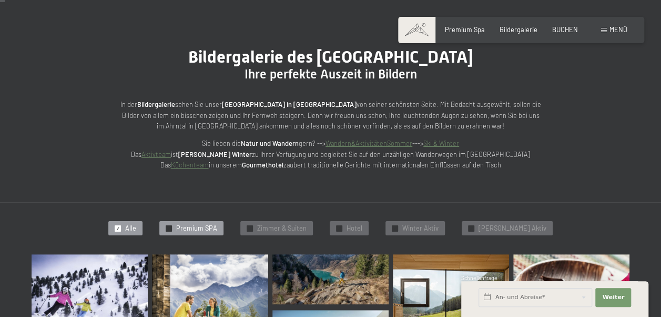
click at [192, 226] on span "Premium SPA" at bounding box center [196, 228] width 41 height 9
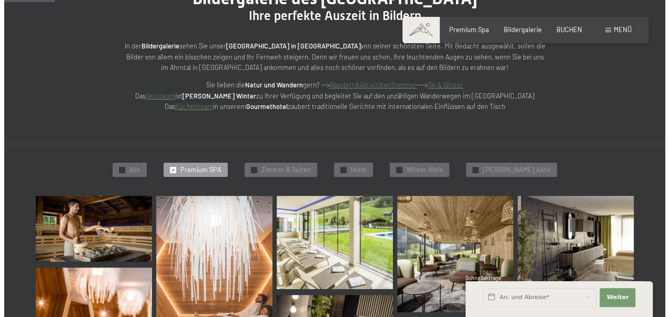
scroll to position [126, 0]
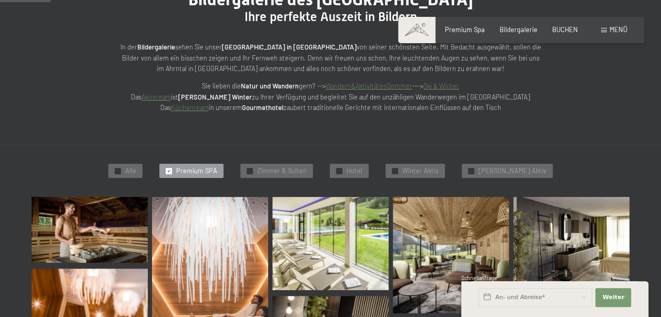
click at [614, 33] on span "Menü" at bounding box center [619, 29] width 18 height 8
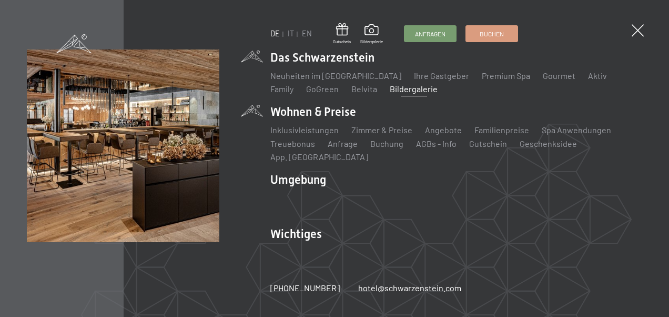
click at [322, 119] on li "Wohnen & Preise Inklusivleistungen [PERSON_NAME] & Preise Liste Angebote Liste …" at bounding box center [456, 133] width 372 height 59
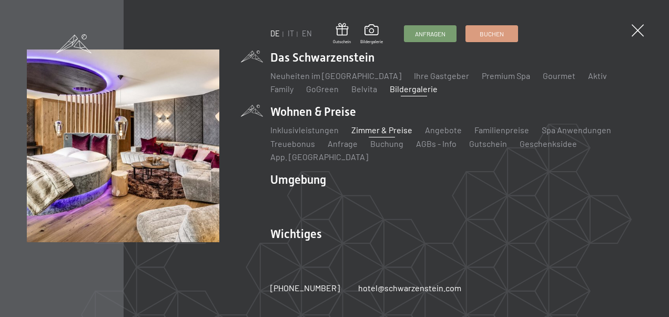
click at [368, 135] on link "Zimmer & Preise" at bounding box center [381, 130] width 61 height 10
click at [377, 135] on link "Zimmer & Preise" at bounding box center [381, 130] width 61 height 10
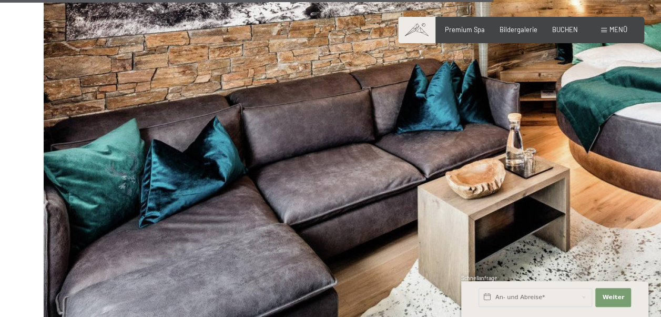
scroll to position [3880, 0]
